Goal: Communication & Community: Connect with others

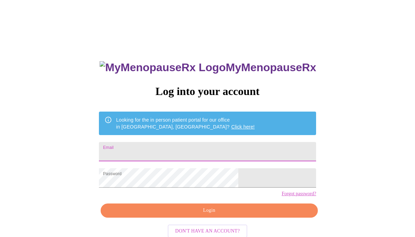
click at [159, 148] on input "Email" at bounding box center [207, 151] width 217 height 19
type input "[EMAIL_ADDRESS][DOMAIN_NAME]"
click at [203, 215] on span "Login" at bounding box center [209, 210] width 201 height 9
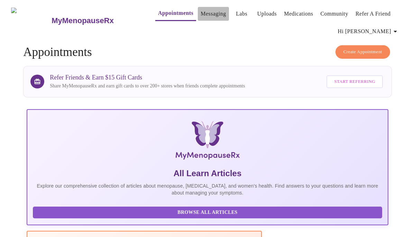
click at [200, 10] on link "Messaging" at bounding box center [212, 14] width 25 height 10
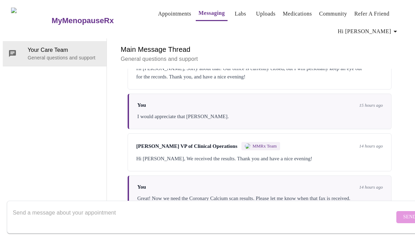
scroll to position [36, 0]
